Goal: Task Accomplishment & Management: Manage account settings

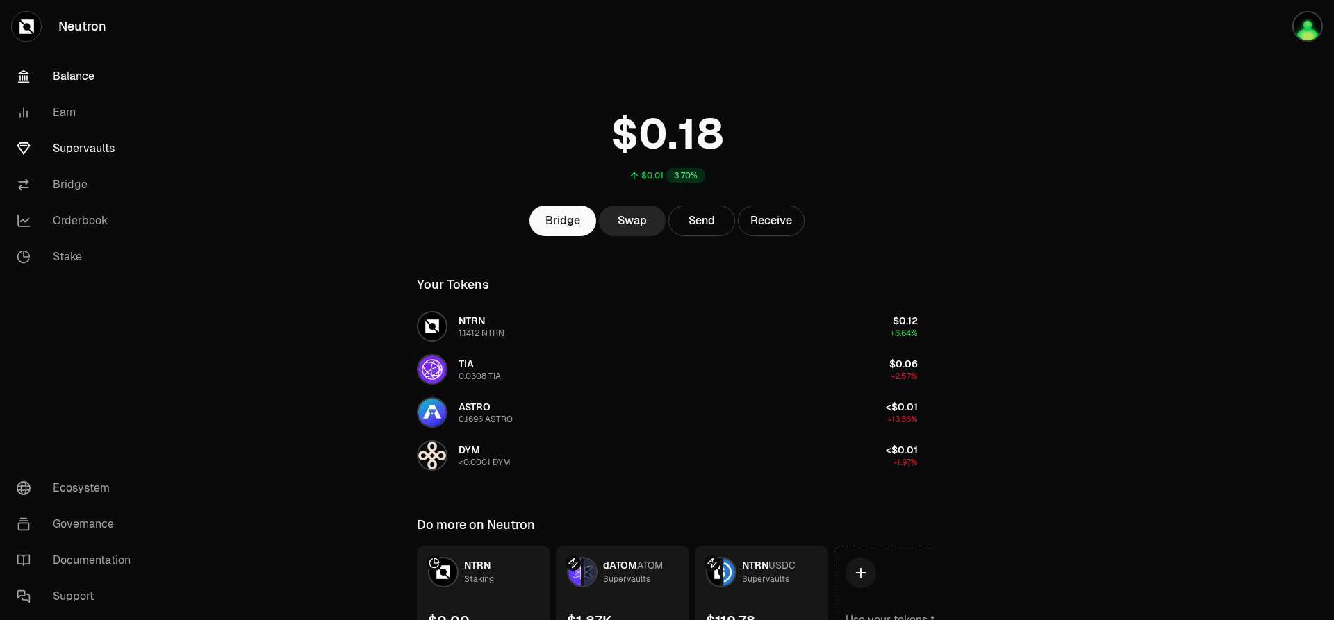
click at [85, 153] on link "Supervaults" at bounding box center [78, 149] width 144 height 36
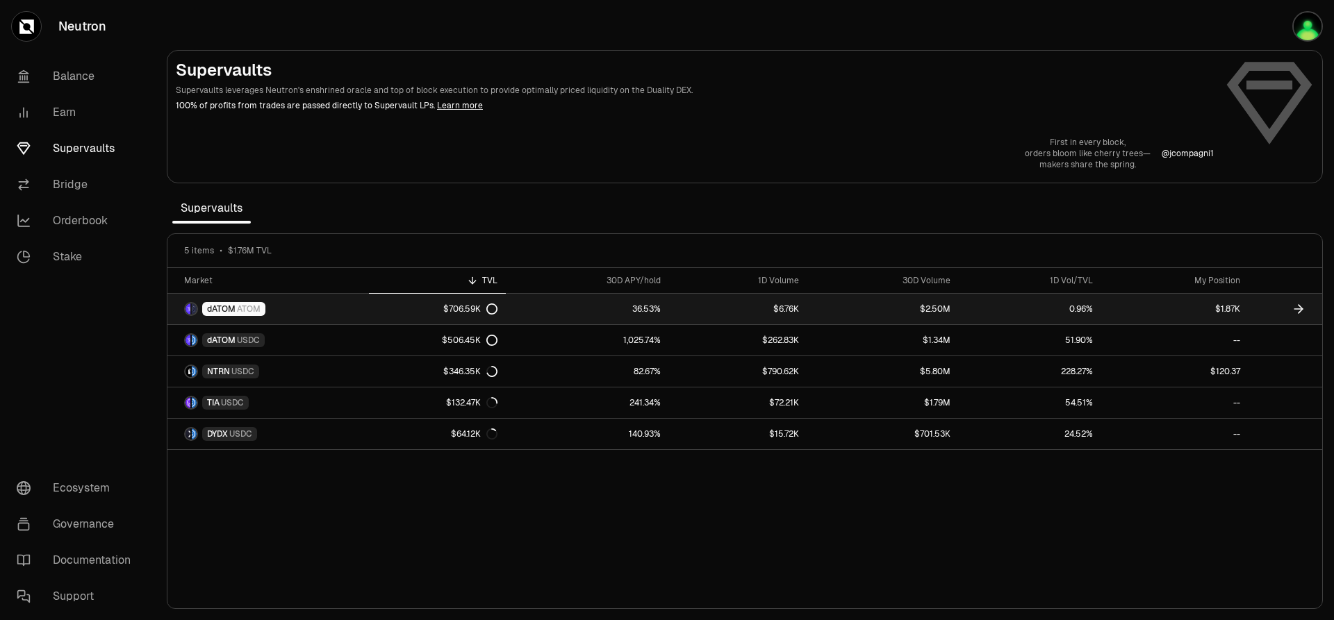
click at [1125, 308] on link "$1.87K" at bounding box center [1174, 309] width 147 height 31
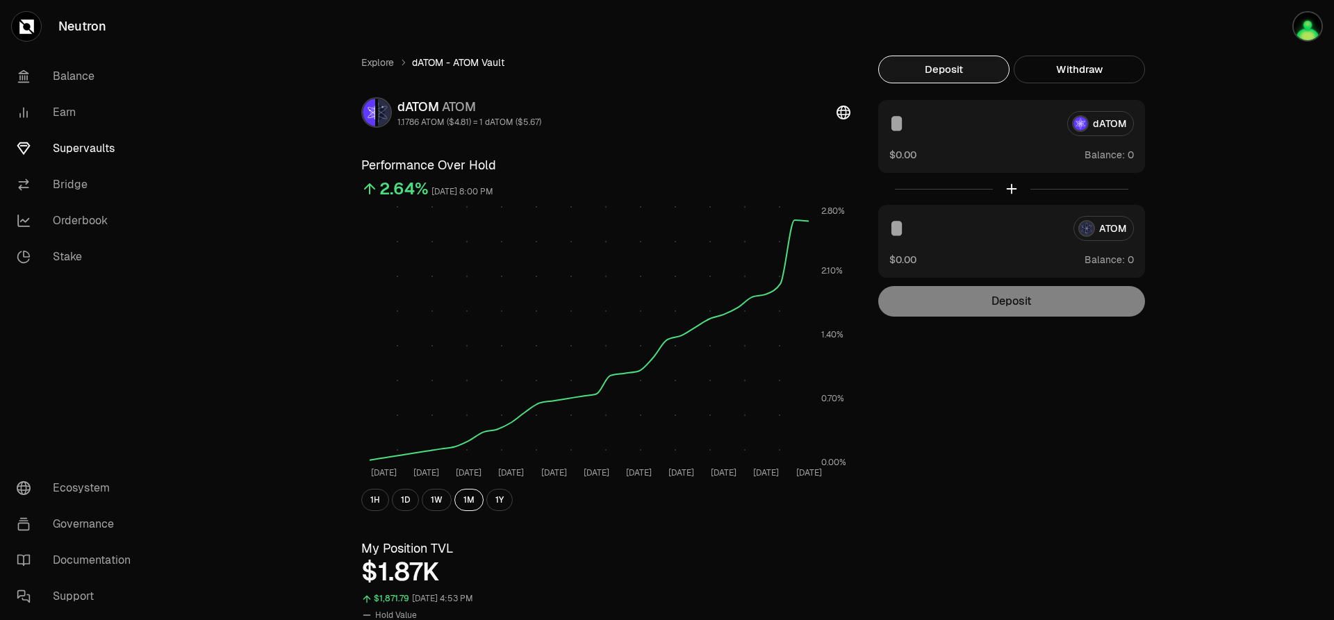
click at [83, 144] on link "Supervaults" at bounding box center [78, 149] width 144 height 36
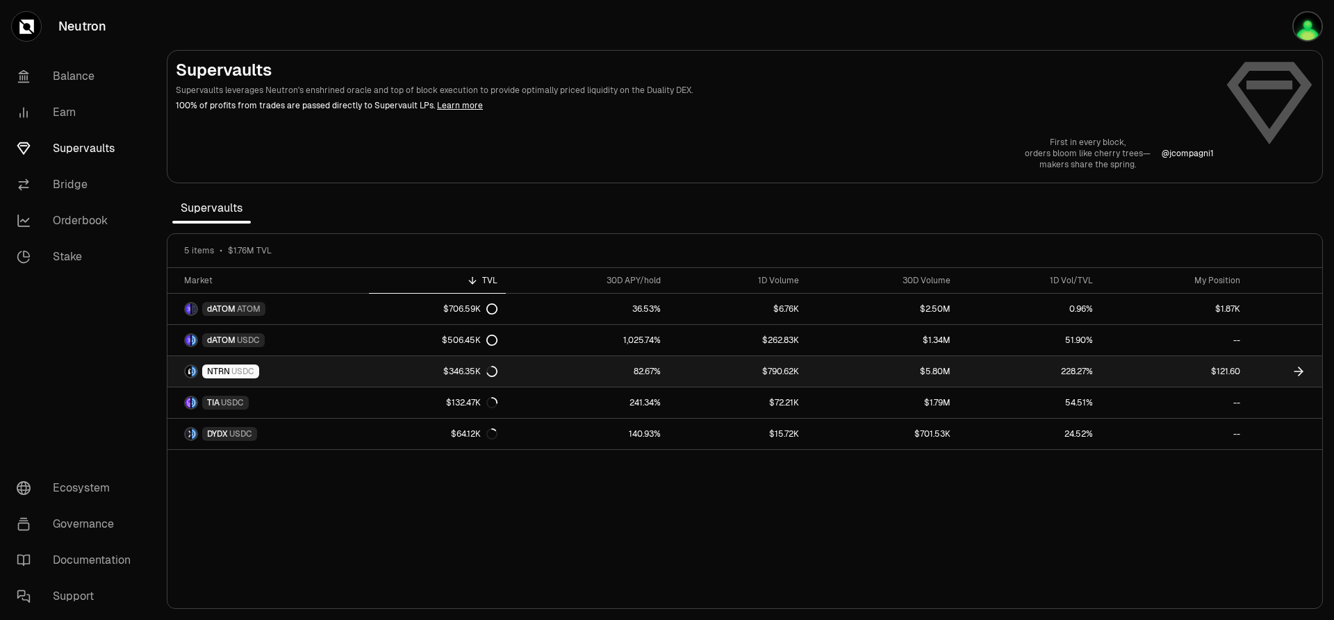
click at [1242, 372] on link "$121.60" at bounding box center [1174, 371] width 147 height 31
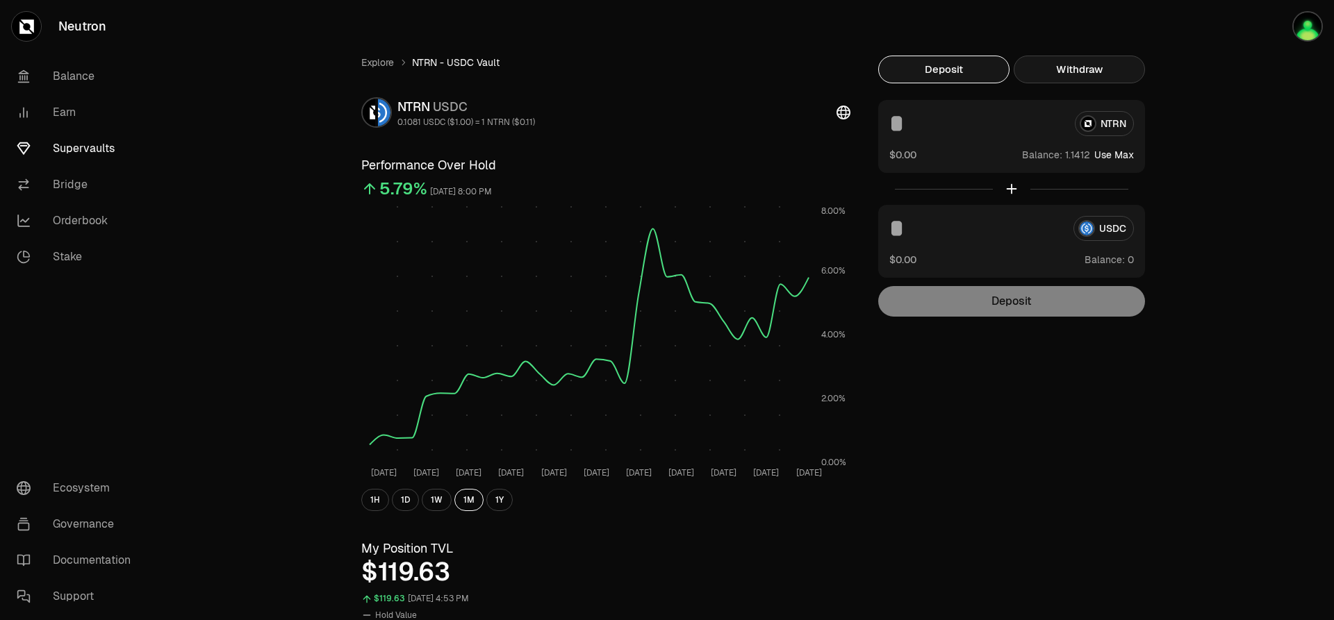
click at [1108, 74] on button "Withdraw" at bounding box center [1078, 70] width 131 height 28
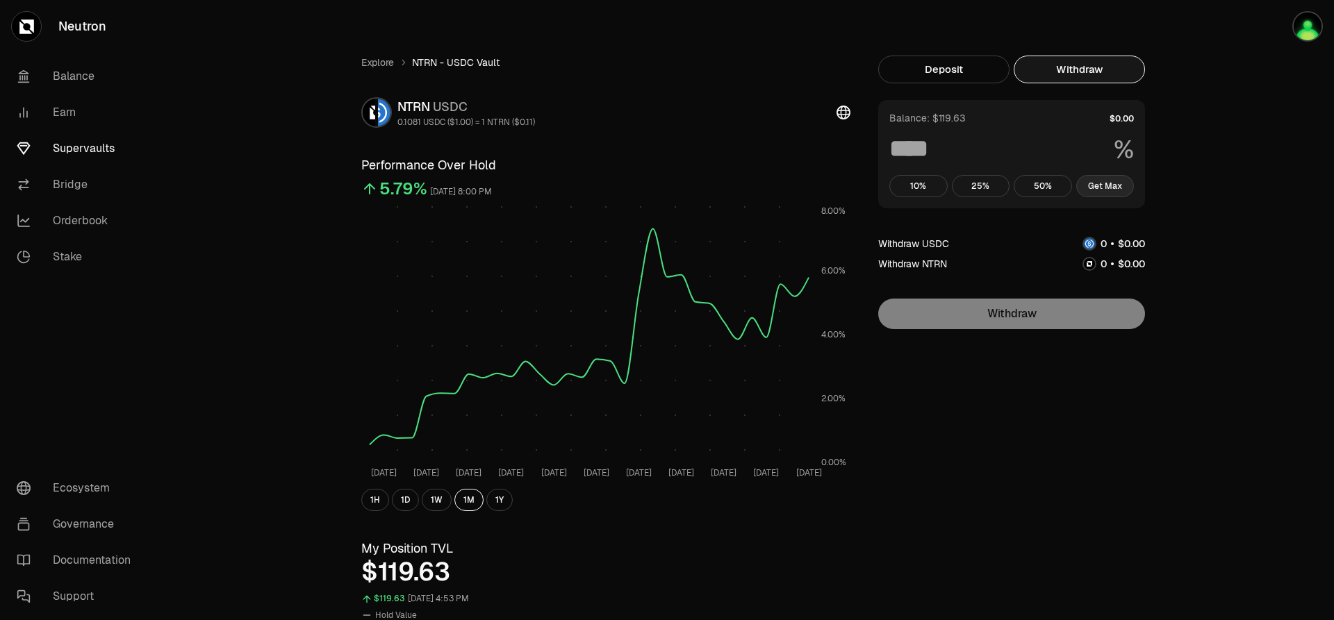
click at [1089, 189] on button "Get Max" at bounding box center [1105, 186] width 58 height 22
type input "***"
